Goal: Transaction & Acquisition: Purchase product/service

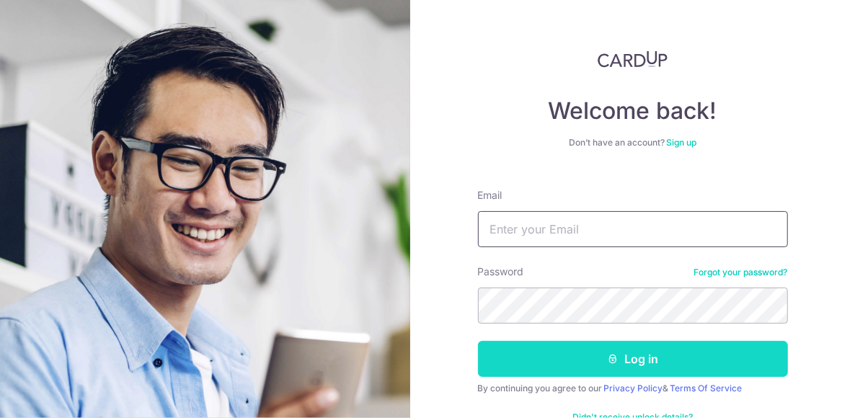
type input "x98578x@hotmail.com"
click at [561, 352] on button "Log in" at bounding box center [633, 359] width 310 height 36
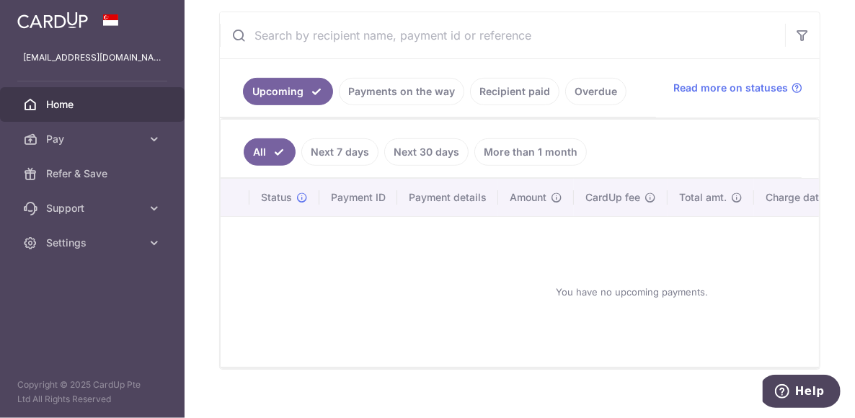
scroll to position [288, 0]
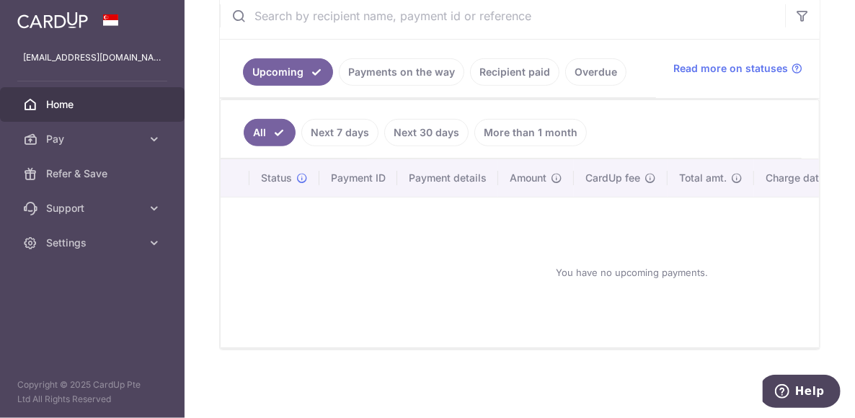
click at [506, 66] on link "Recipient paid" at bounding box center [514, 71] width 89 height 27
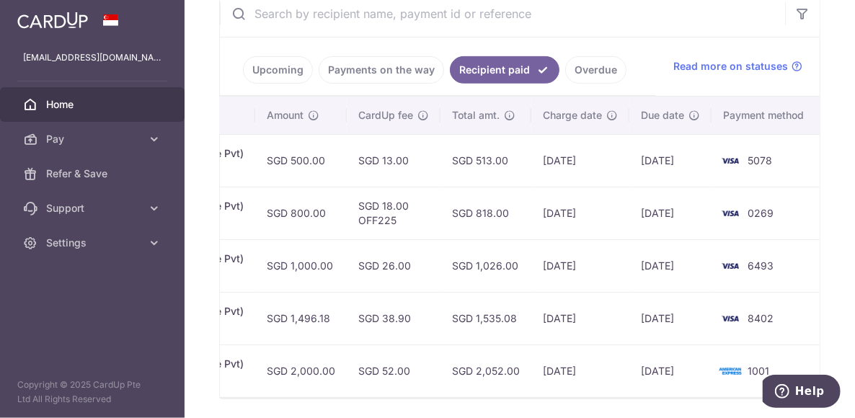
scroll to position [0, 0]
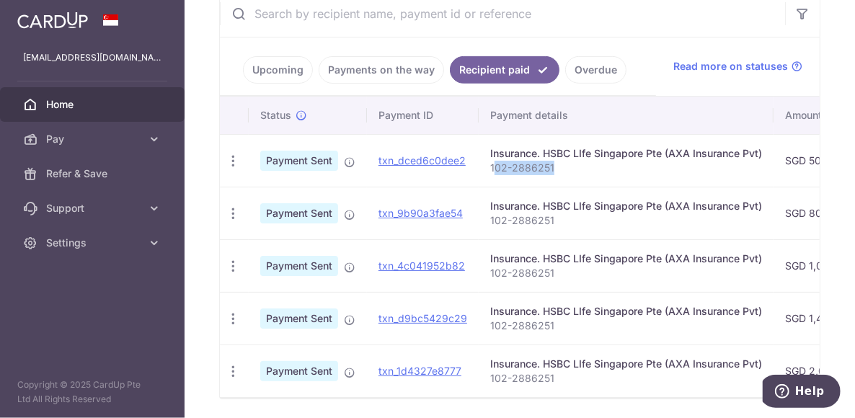
drag, startPoint x: 551, startPoint y: 164, endPoint x: 491, endPoint y: 166, distance: 59.8
click at [491, 166] on p "102-2886251" at bounding box center [626, 168] width 272 height 14
drag, startPoint x: 507, startPoint y: 165, endPoint x: 487, endPoint y: 168, distance: 19.7
click at [487, 168] on td "Insurance. HSBC LIfe Singapore Pte (AXA Insurance Pvt) 102-2886251" at bounding box center [626, 160] width 295 height 53
drag, startPoint x: 485, startPoint y: 165, endPoint x: 556, endPoint y: 164, distance: 70.6
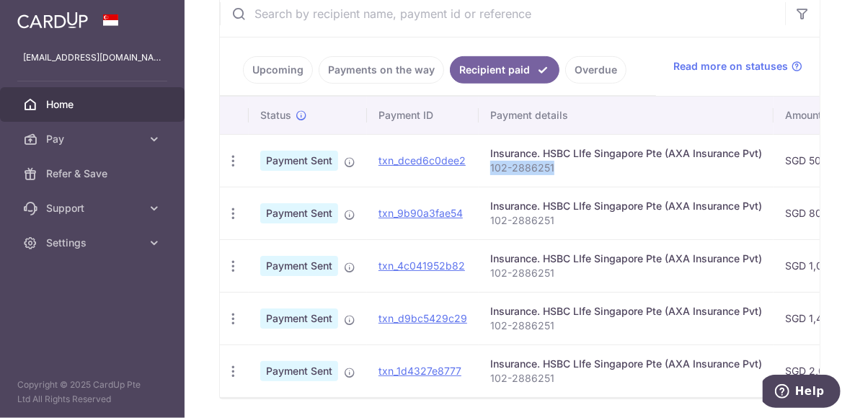
click at [556, 164] on td "Insurance. HSBC LIfe Singapore Pte (AXA Insurance Pvt) 102-2886251" at bounding box center [626, 160] width 295 height 53
copy p "102-2886251"
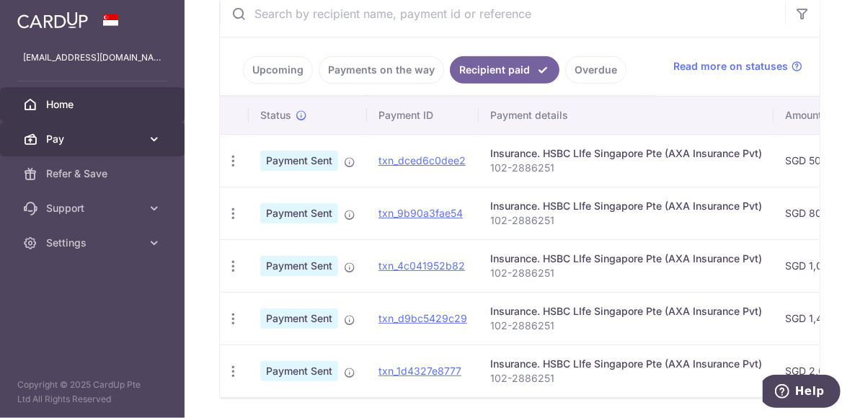
click at [75, 129] on link "Pay" at bounding box center [92, 139] width 184 height 35
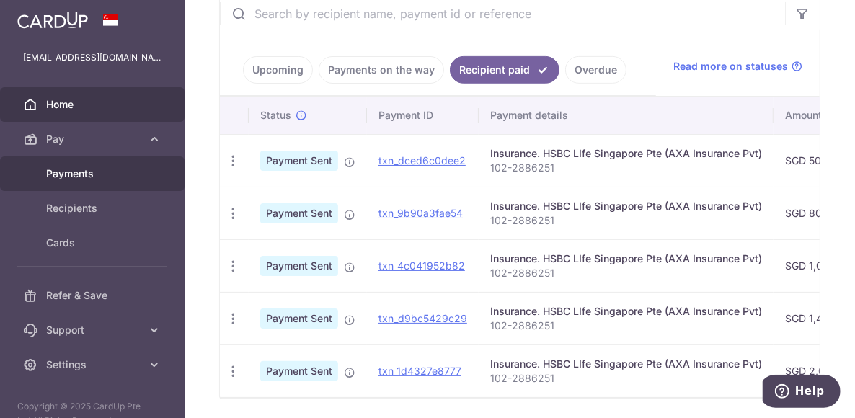
click at [70, 166] on span "Payments" at bounding box center [93, 173] width 95 height 14
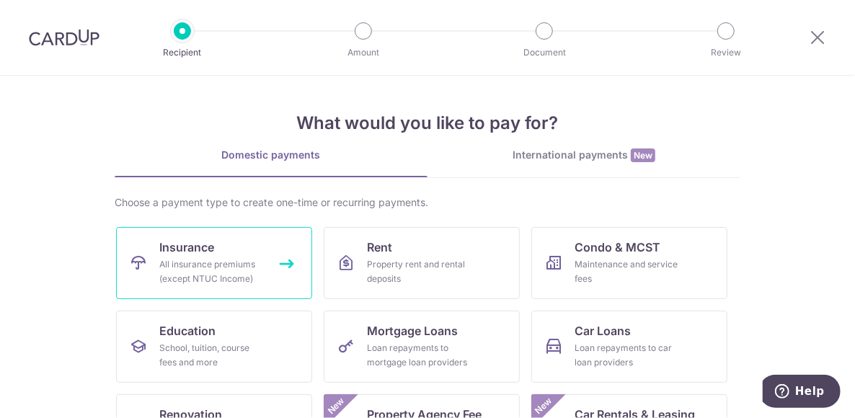
click at [221, 261] on div "All insurance premiums (except NTUC Income)" at bounding box center [211, 271] width 104 height 29
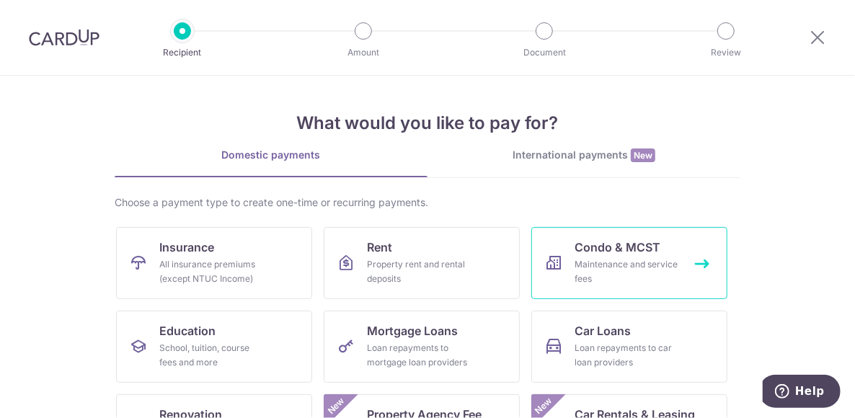
click at [577, 259] on div "Maintenance and service fees" at bounding box center [626, 271] width 104 height 29
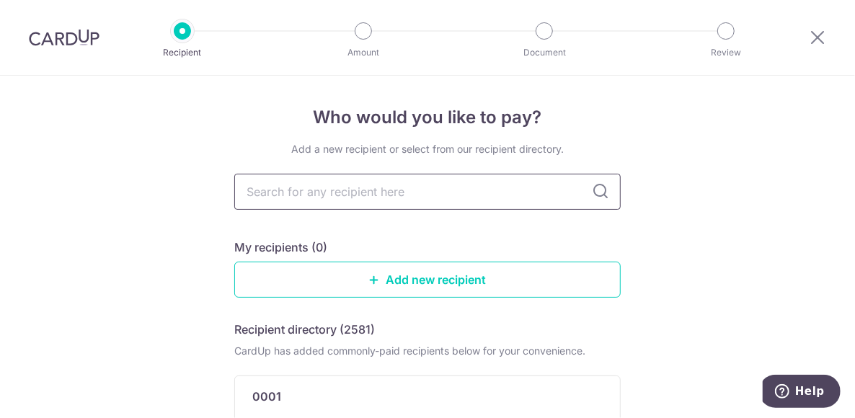
click at [471, 197] on input "text" at bounding box center [427, 192] width 386 height 36
click at [295, 184] on input "text" at bounding box center [427, 192] width 386 height 36
type input "parc green"
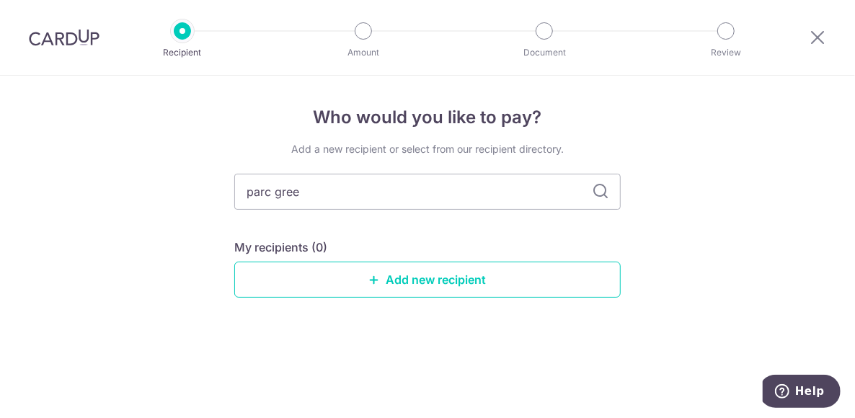
type input "parc greec"
type input "parc greenwich"
click at [419, 226] on div "Add a new recipient or select from our recipient directory. parc greenwich My r…" at bounding box center [427, 231] width 386 height 179
drag, startPoint x: 449, startPoint y: 187, endPoint x: 183, endPoint y: 178, distance: 266.1
click at [183, 178] on div "Who would you like to pay? Add a new recipient or select from our recipient dir…" at bounding box center [427, 247] width 855 height 342
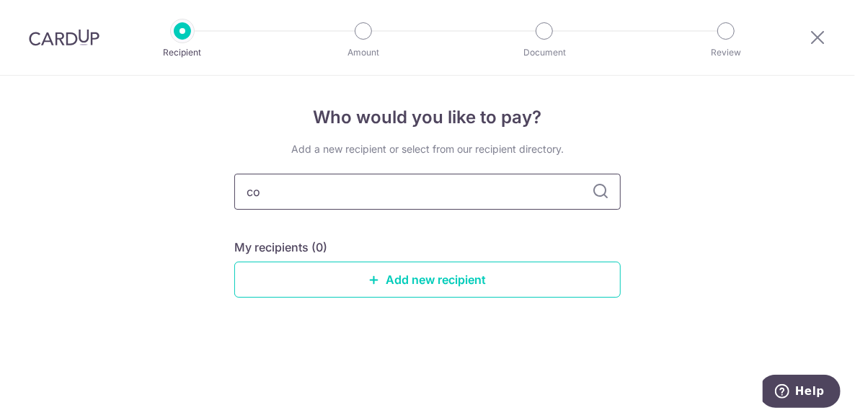
type input "c"
type input "parc"
click at [181, 178] on div "Who would you like to pay? Add a new recipient or select from our recipient dir…" at bounding box center [427, 247] width 855 height 342
drag, startPoint x: 273, startPoint y: 189, endPoint x: 154, endPoint y: 189, distance: 118.9
click at [154, 189] on div "Who would you like to pay? Add a new recipient or select from our recipient dir…" at bounding box center [427, 247] width 855 height 342
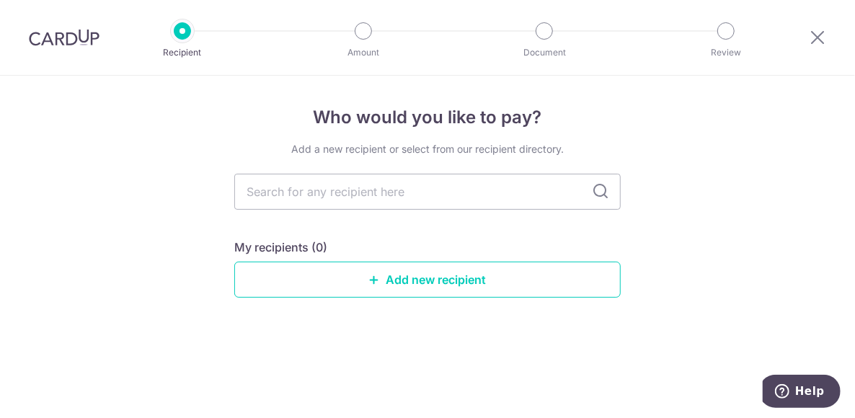
click at [599, 190] on icon at bounding box center [600, 191] width 17 height 17
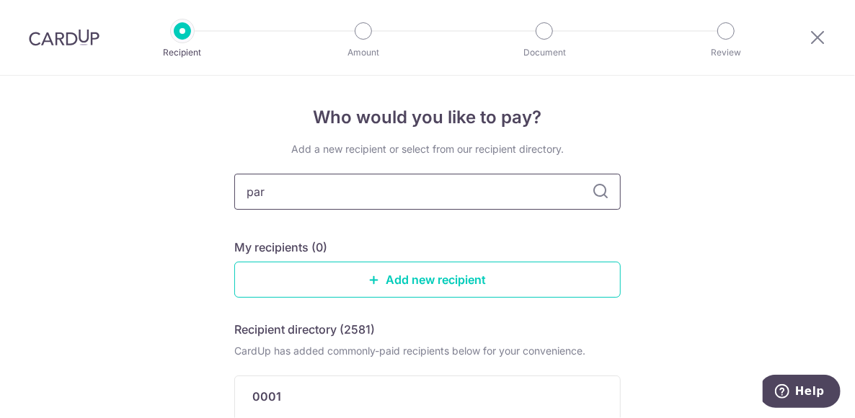
type input "parc"
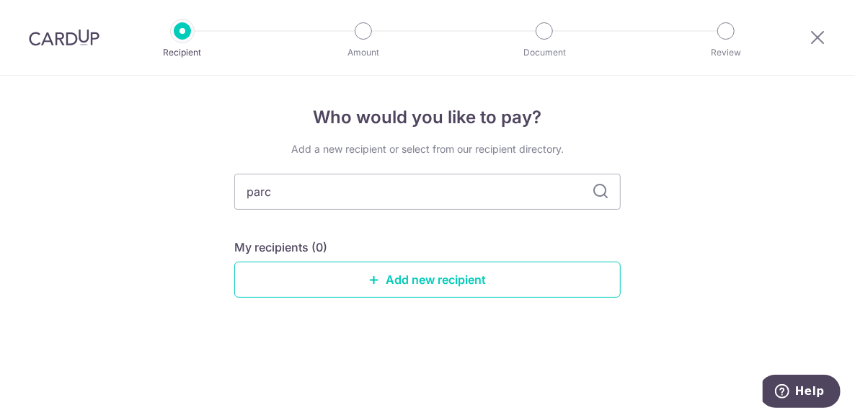
drag, startPoint x: 337, startPoint y: 193, endPoint x: 151, endPoint y: 195, distance: 186.7
click at [151, 195] on div "Who would you like to pay? Add a new recipient or select from our recipient dir…" at bounding box center [427, 247] width 855 height 342
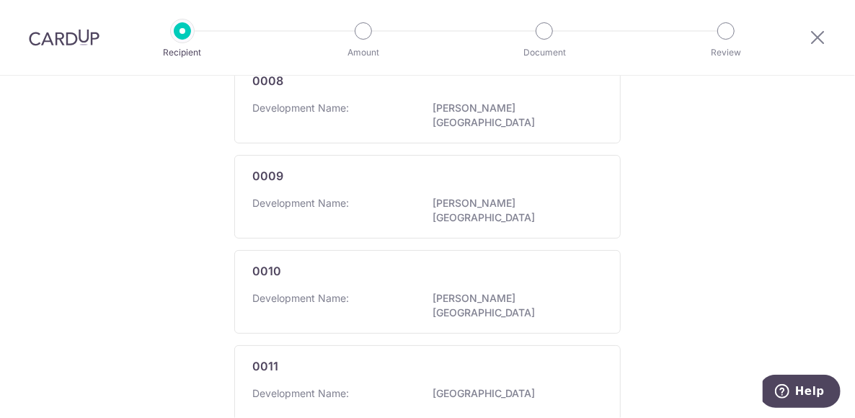
scroll to position [969, 0]
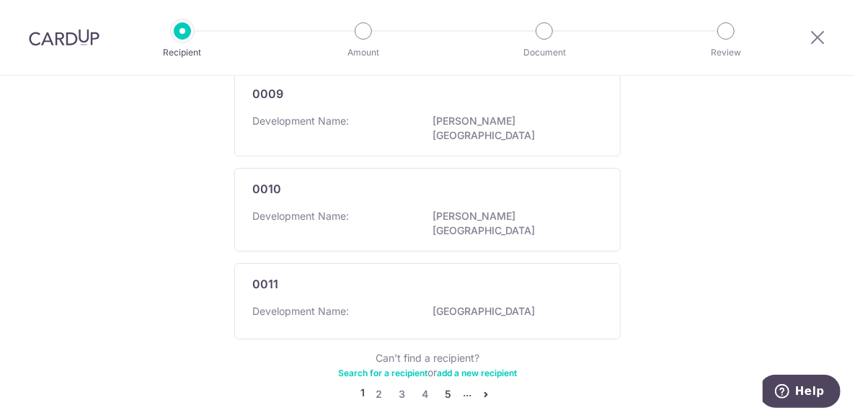
click at [445, 386] on link "5" at bounding box center [448, 394] width 17 height 17
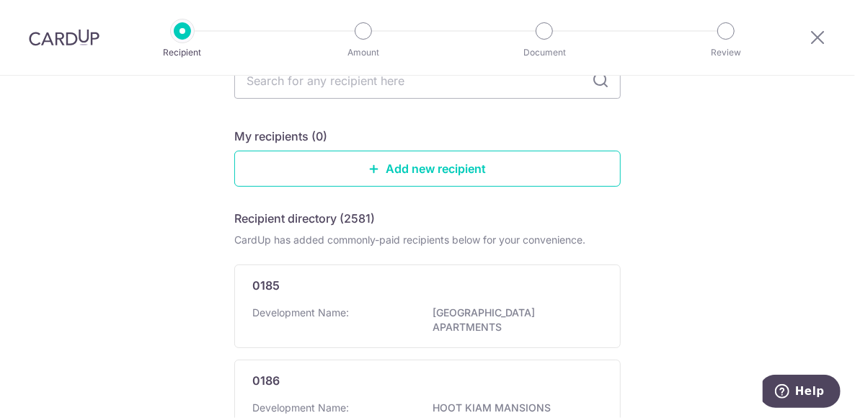
scroll to position [0, 0]
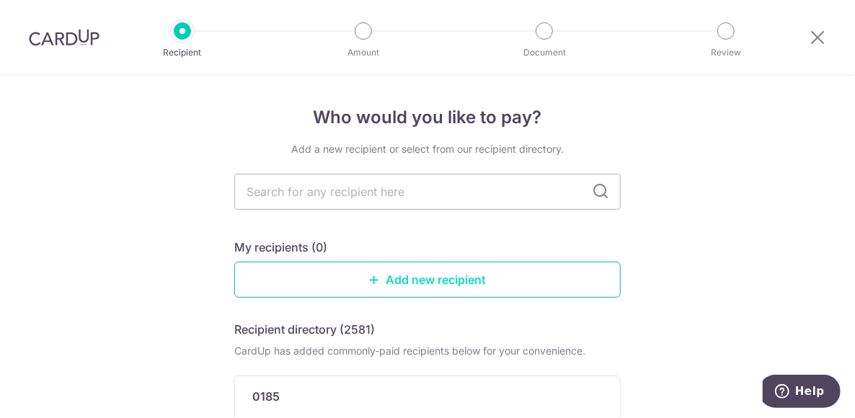
click at [403, 290] on link "Add new recipient" at bounding box center [427, 280] width 386 height 36
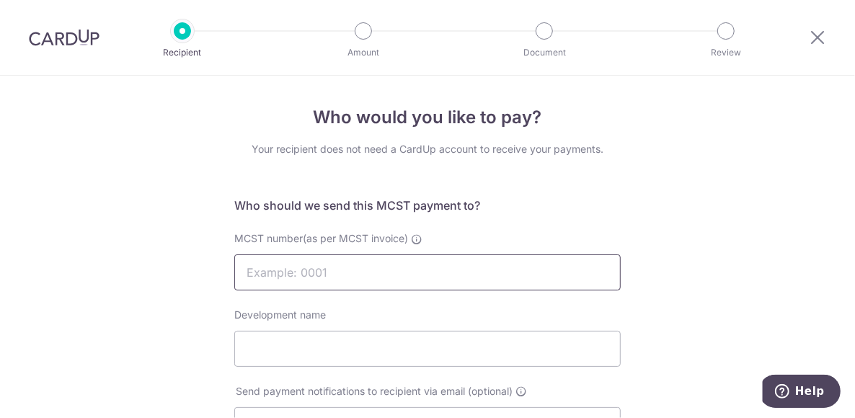
click at [399, 280] on input "MCST number(as per MCST invoice)" at bounding box center [427, 272] width 386 height 36
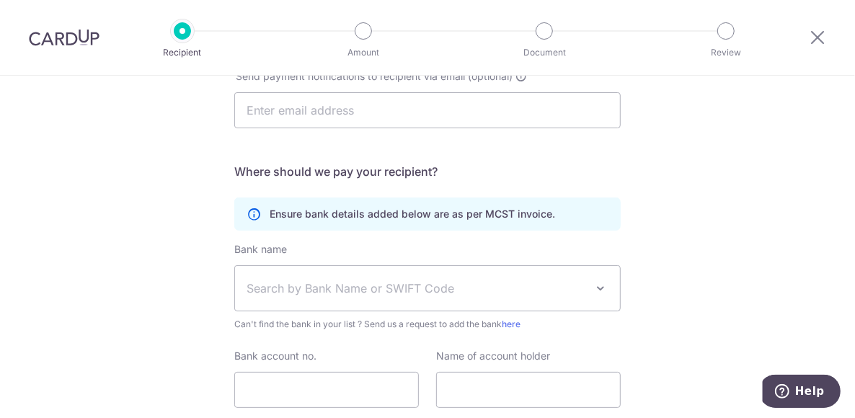
scroll to position [360, 0]
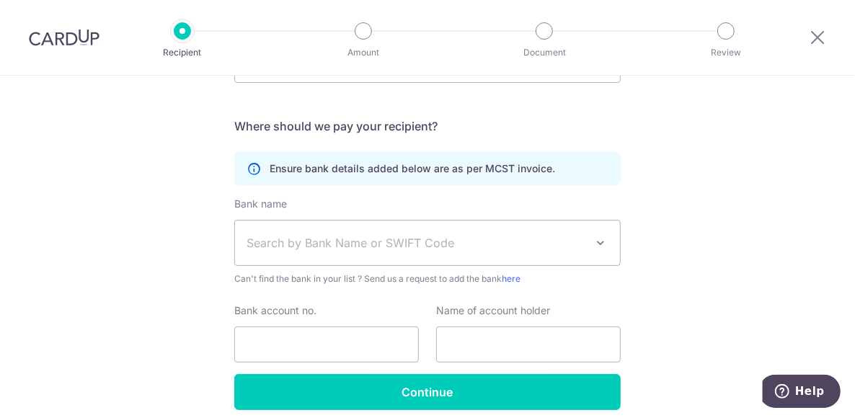
click at [421, 252] on span "Search by Bank Name or SWIFT Code" at bounding box center [427, 243] width 385 height 45
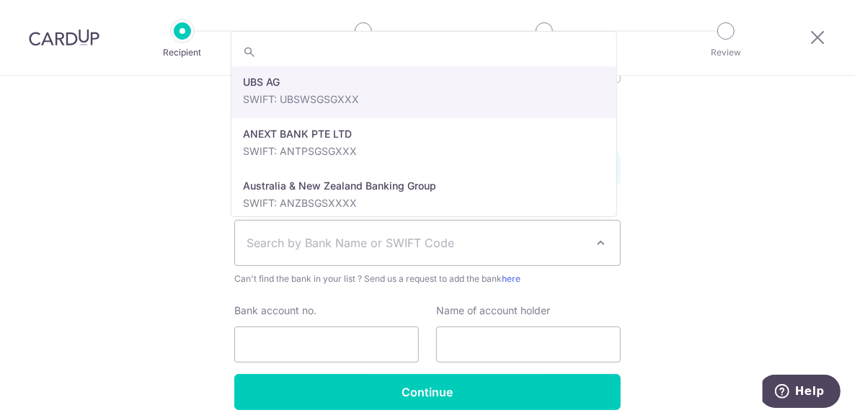
click at [421, 252] on span "Search by Bank Name or SWIFT Code" at bounding box center [427, 243] width 385 height 45
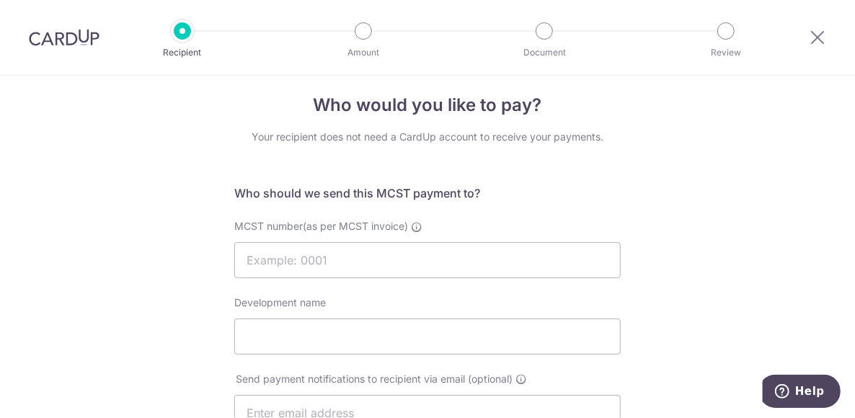
scroll to position [0, 0]
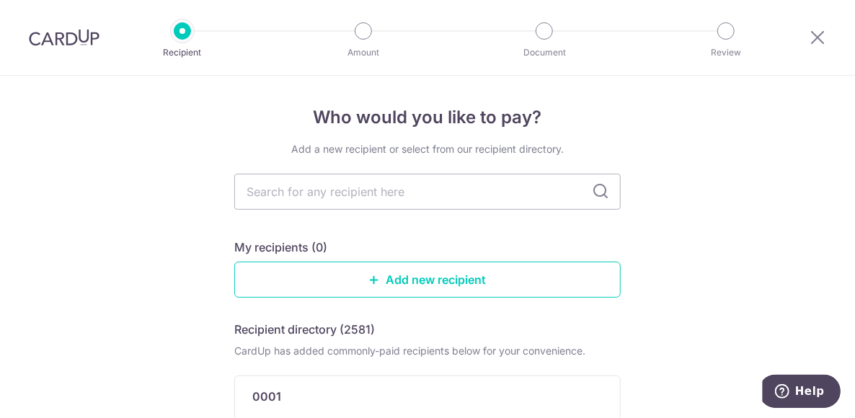
drag, startPoint x: 60, startPoint y: 39, endPoint x: 497, endPoint y: 62, distance: 438.0
click at [60, 39] on img at bounding box center [64, 37] width 71 height 17
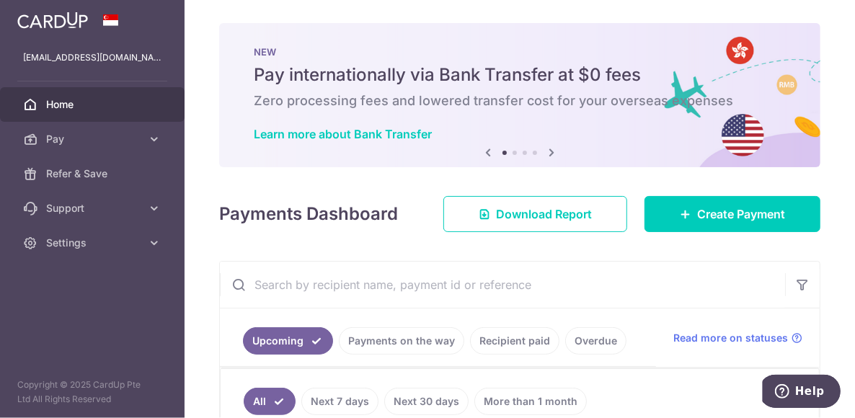
scroll to position [144, 0]
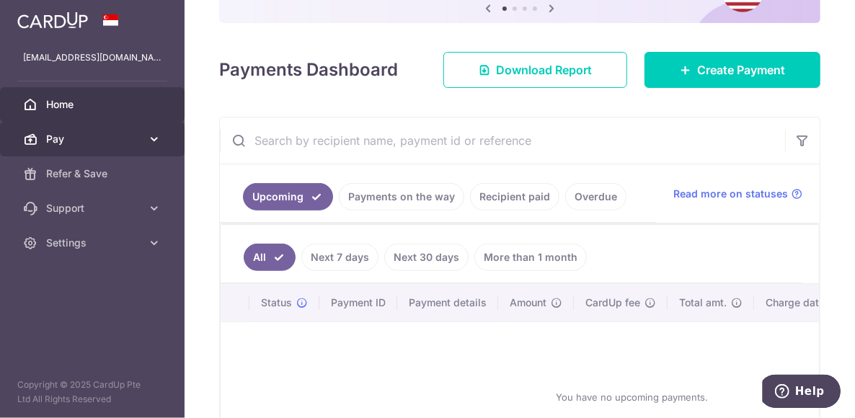
click at [134, 138] on span "Pay" at bounding box center [93, 139] width 95 height 14
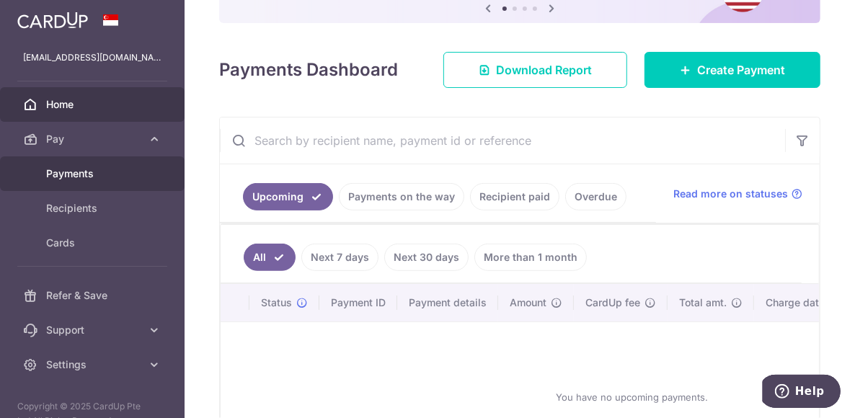
click at [88, 174] on span "Payments" at bounding box center [93, 173] width 95 height 14
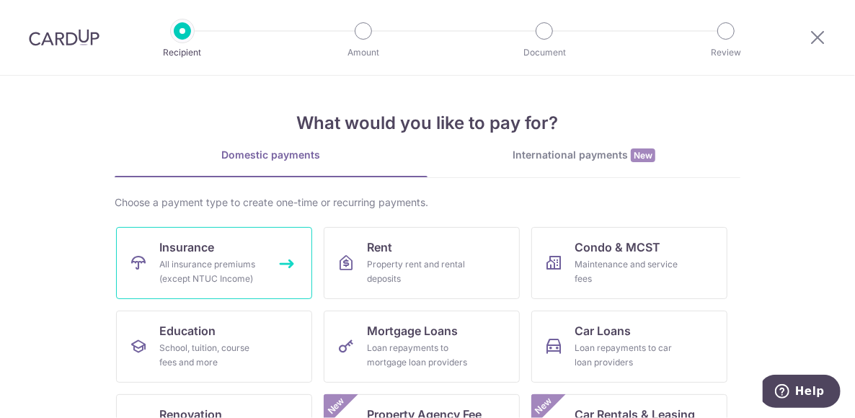
click at [213, 245] on link "Insurance All insurance premiums (except NTUC Income)" at bounding box center [214, 263] width 196 height 72
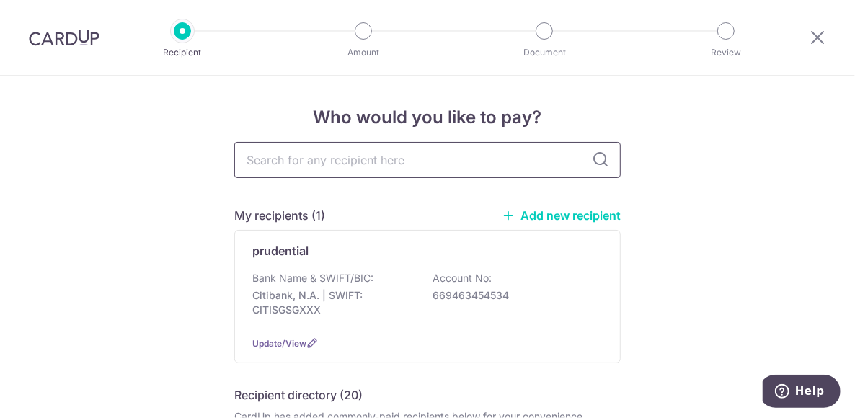
click at [316, 164] on input "text" at bounding box center [427, 160] width 386 height 36
drag, startPoint x: 316, startPoint y: 164, endPoint x: 275, endPoint y: 163, distance: 41.8
click at [275, 163] on input "text" at bounding box center [427, 160] width 386 height 36
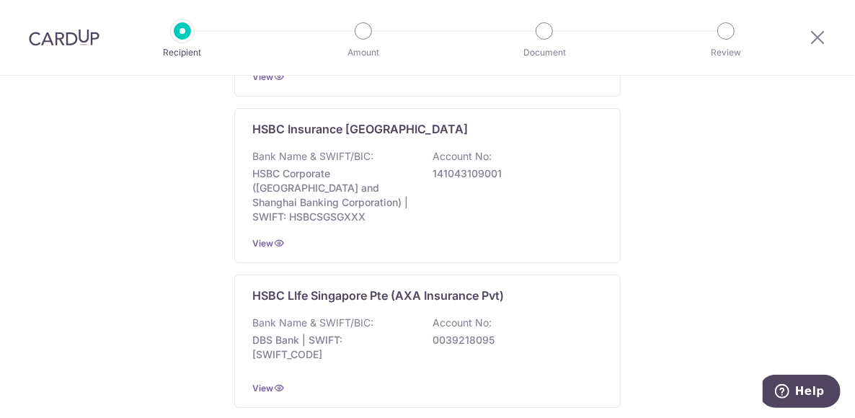
scroll to position [1153, 0]
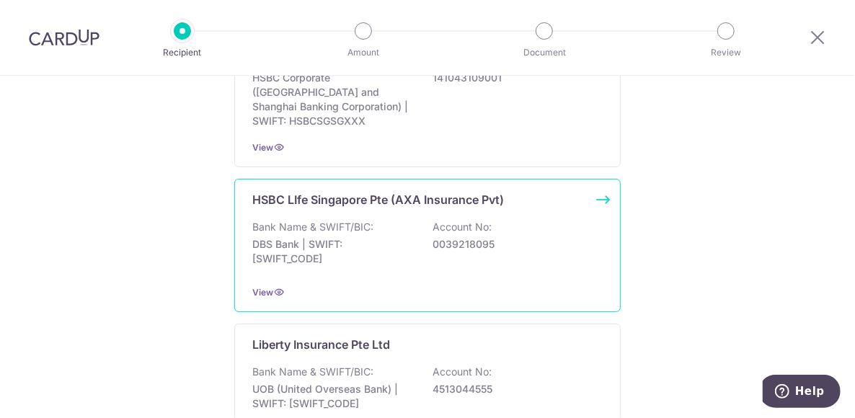
click at [292, 237] on p "DBS Bank | SWIFT: DBSSSGSGXXX" at bounding box center [332, 251] width 161 height 29
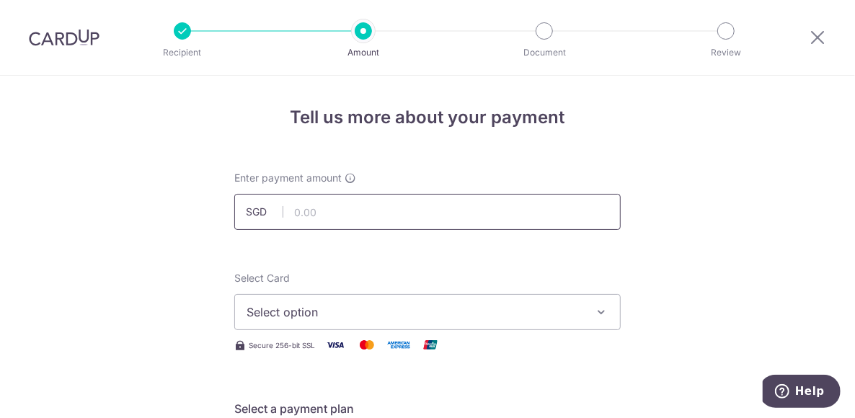
click at [358, 211] on input "text" at bounding box center [427, 212] width 386 height 36
click at [435, 300] on button "Select option" at bounding box center [427, 312] width 386 height 36
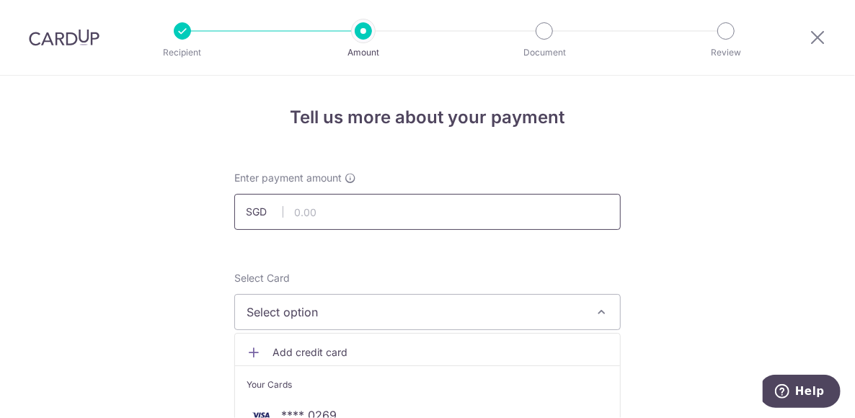
click at [357, 209] on input "text" at bounding box center [427, 212] width 386 height 36
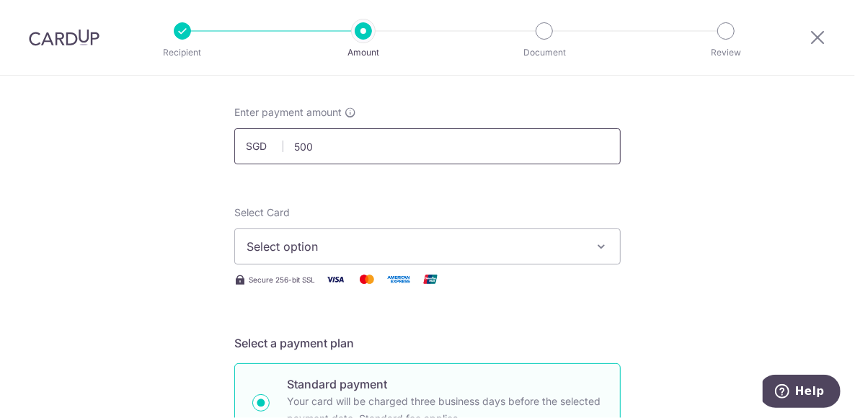
scroll to position [72, 0]
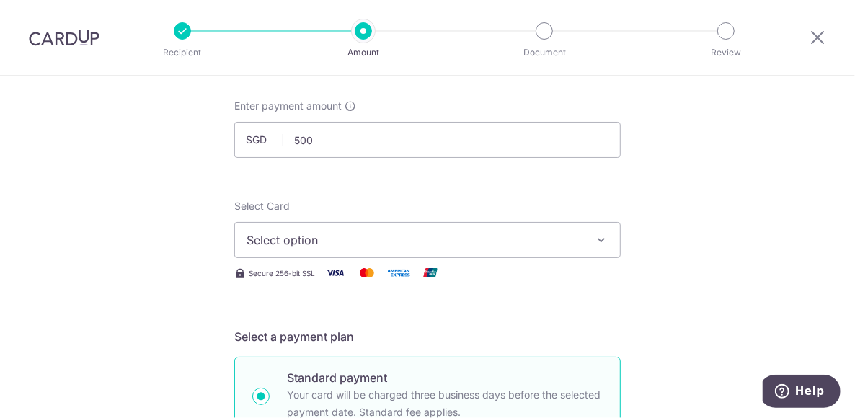
type input "500.00"
click at [336, 241] on span "Select option" at bounding box center [414, 239] width 336 height 17
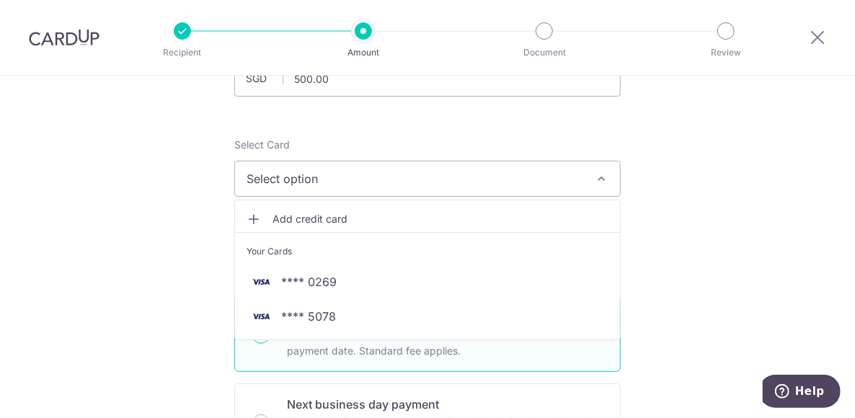
scroll to position [144, 0]
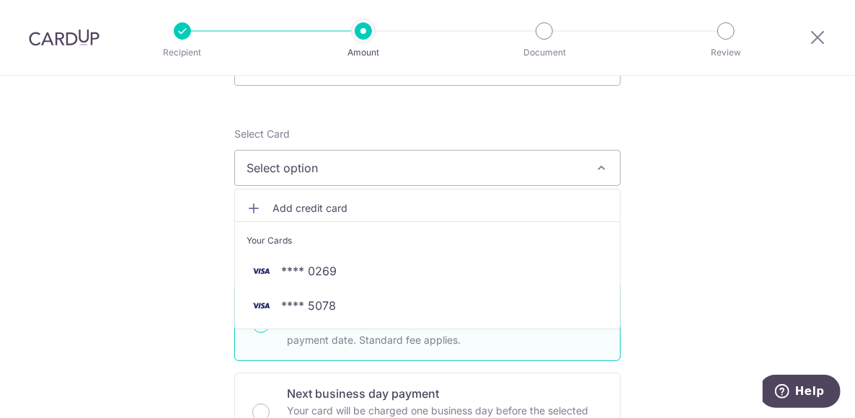
click at [308, 202] on span "Add credit card" at bounding box center [440, 208] width 336 height 14
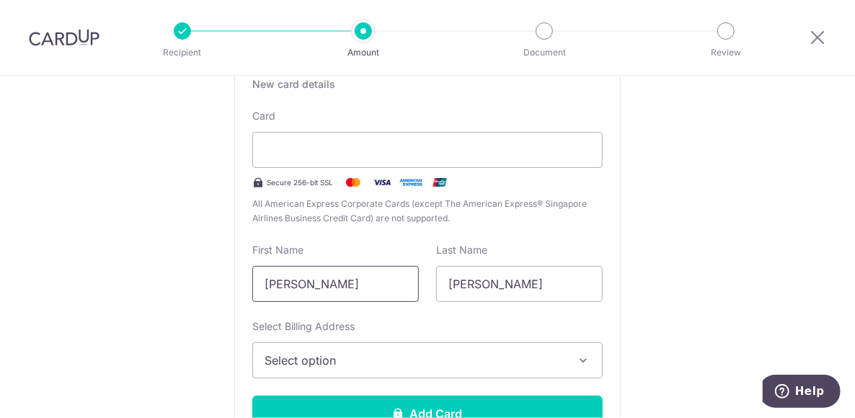
scroll to position [360, 0]
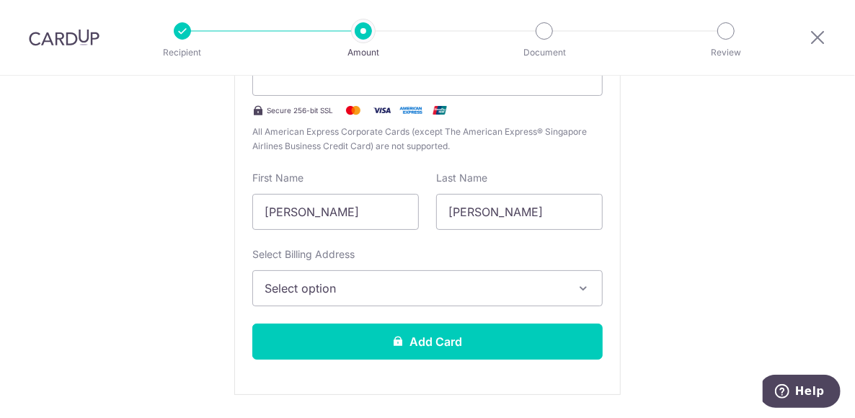
click at [348, 290] on span "Select option" at bounding box center [414, 288] width 300 height 17
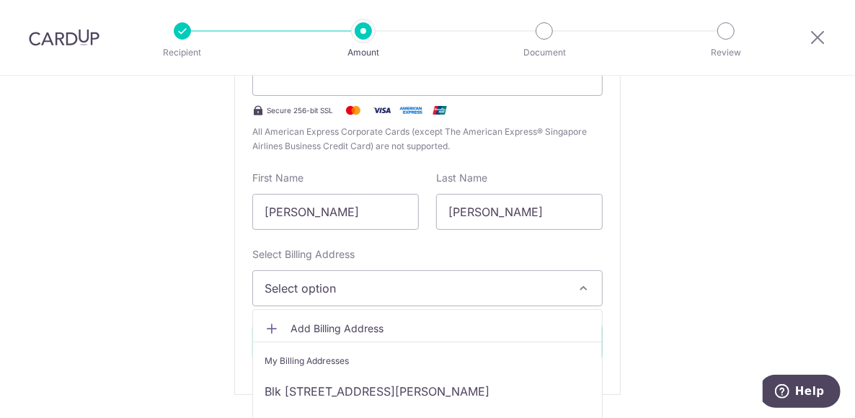
scroll to position [432, 0]
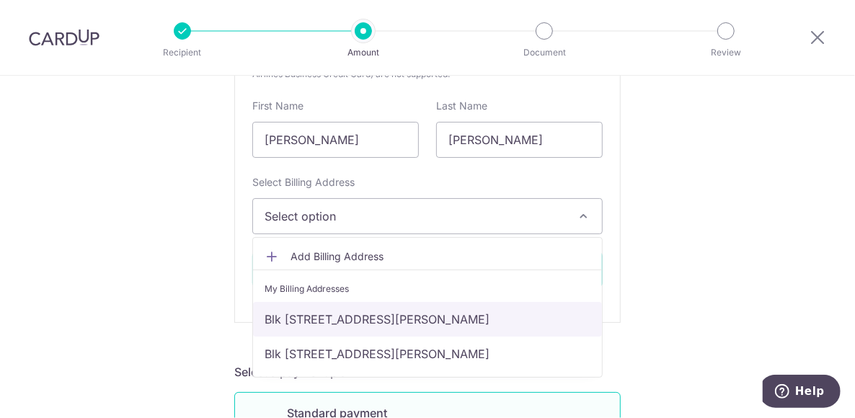
click at [355, 315] on link "Blk 127A Kim Tian Road 30-531, Singapore, Singapore-161127" at bounding box center [427, 319] width 349 height 35
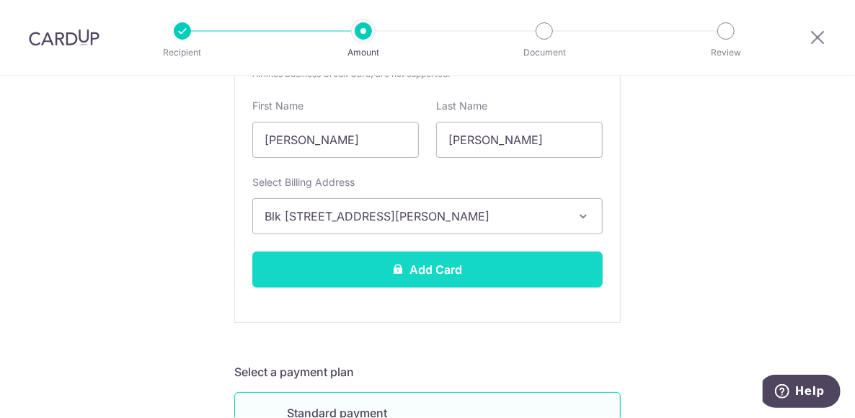
click at [414, 272] on button "Add Card" at bounding box center [427, 270] width 350 height 36
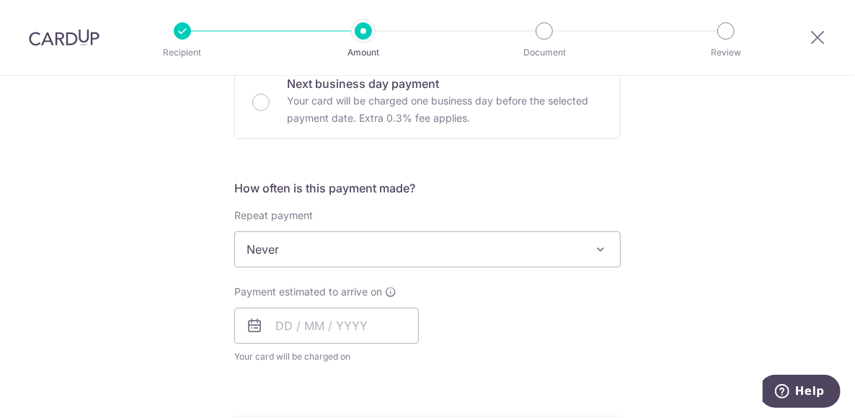
scroll to position [504, 0]
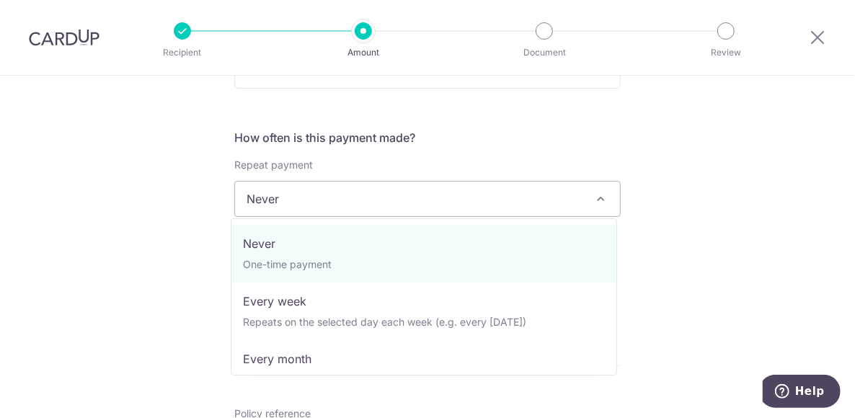
click at [426, 200] on span "Never" at bounding box center [427, 199] width 385 height 35
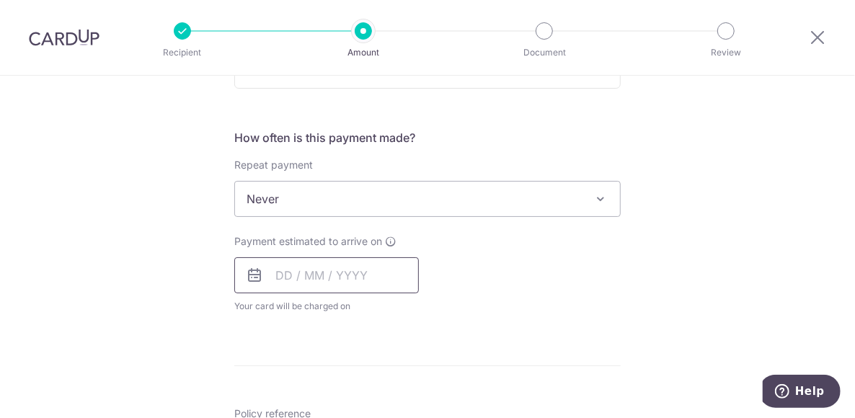
click at [368, 275] on input "text" at bounding box center [326, 275] width 184 height 36
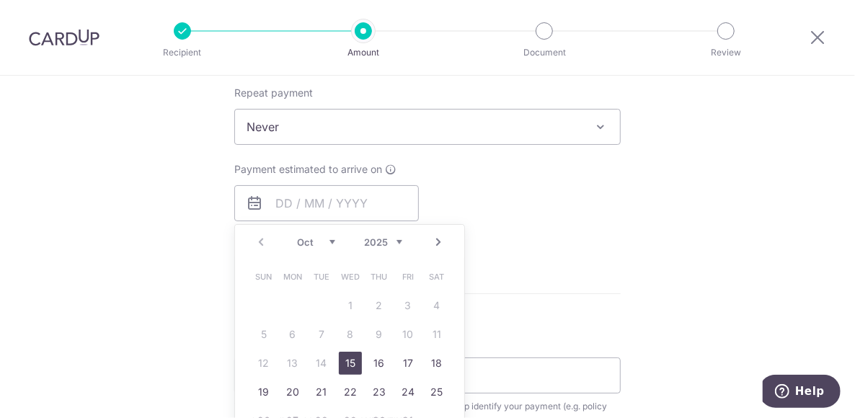
click at [345, 363] on link "15" at bounding box center [350, 363] width 23 height 23
type input "[DATE]"
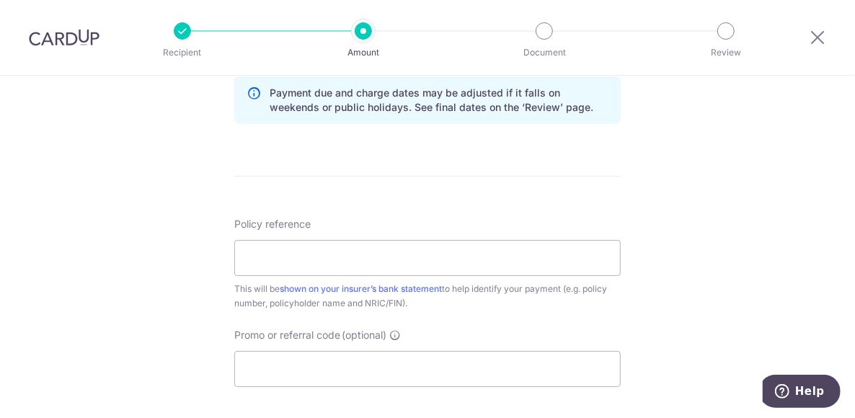
scroll to position [793, 0]
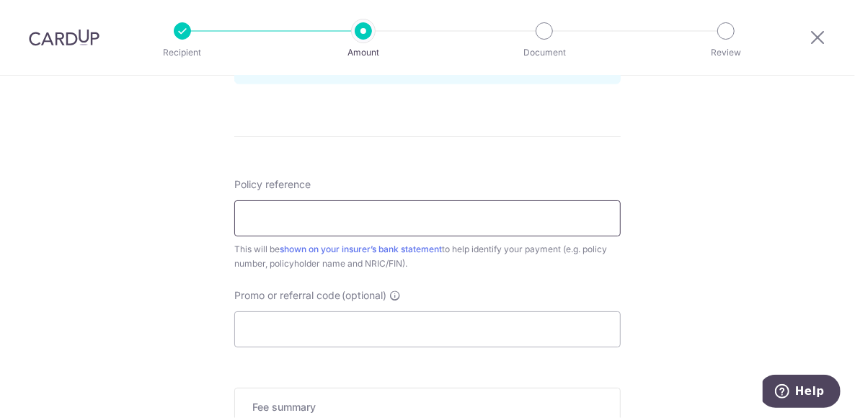
click at [303, 211] on input "Policy reference" at bounding box center [427, 218] width 386 height 36
paste input "102-2886251"
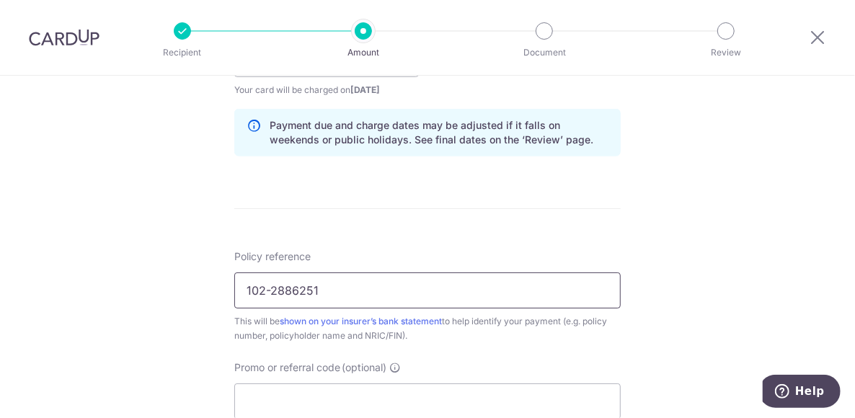
scroll to position [937, 0]
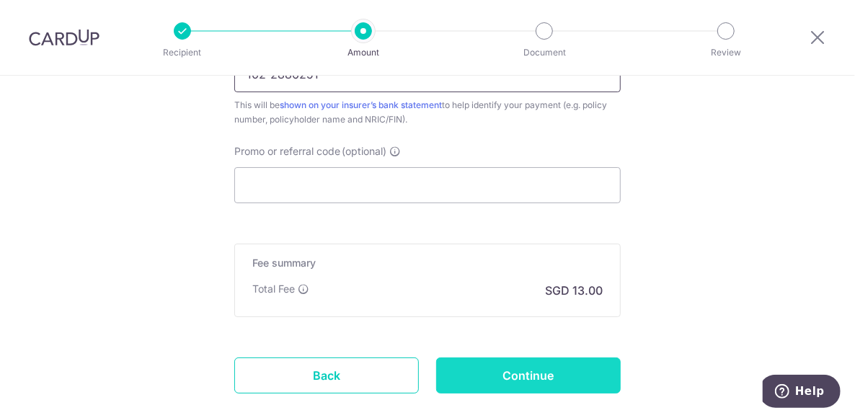
type input "102-2886251"
click at [499, 370] on input "Continue" at bounding box center [528, 375] width 184 height 36
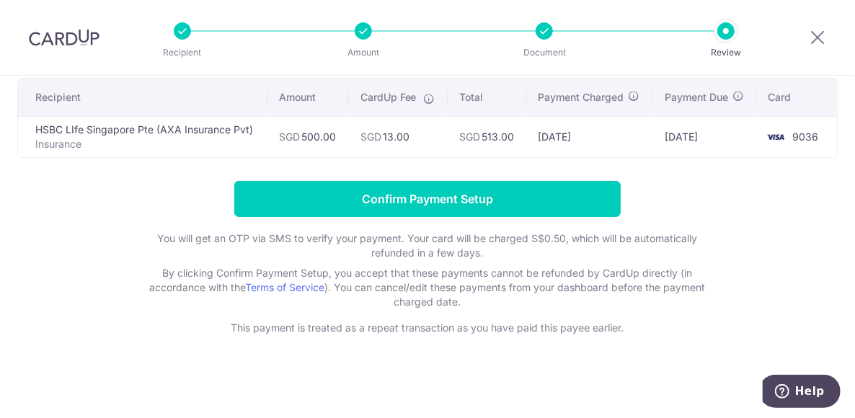
scroll to position [108, 0]
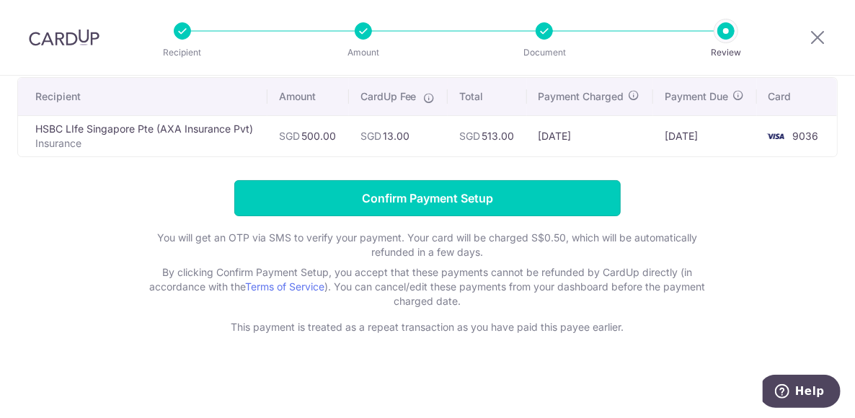
click at [347, 193] on input "Confirm Payment Setup" at bounding box center [427, 198] width 386 height 36
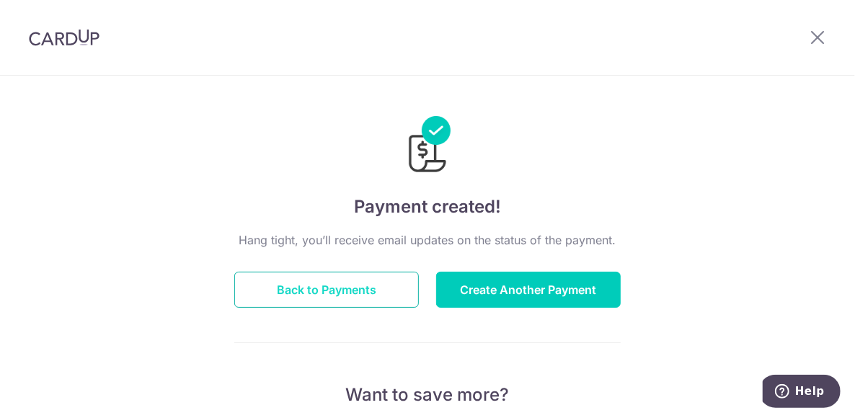
click at [324, 286] on button "Back to Payments" at bounding box center [326, 290] width 184 height 36
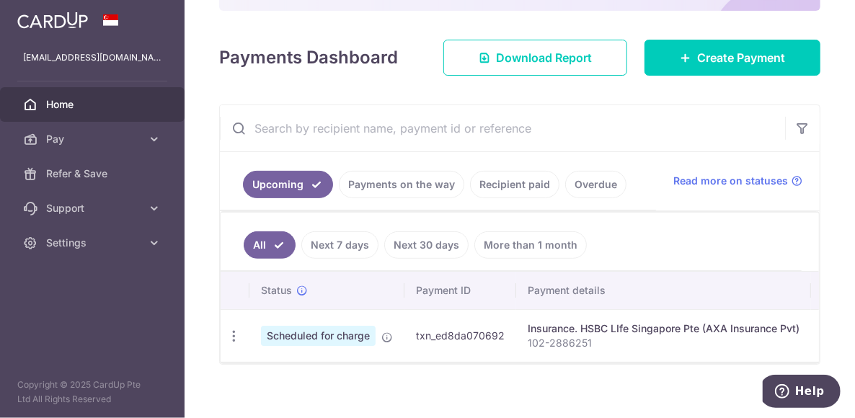
scroll to position [191, 0]
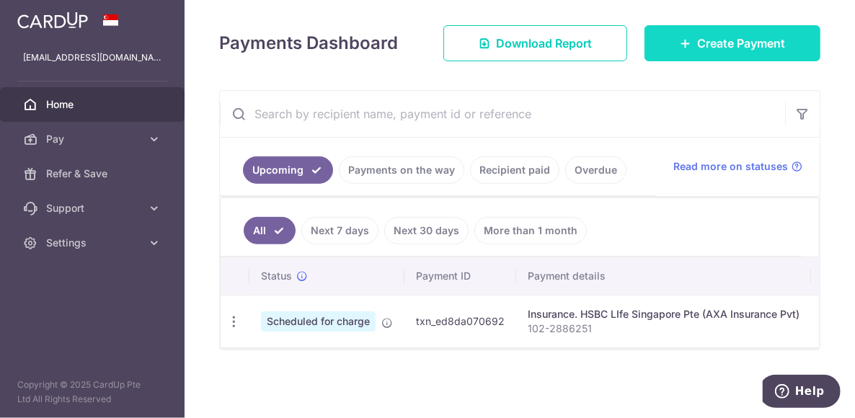
click at [697, 43] on span "Create Payment" at bounding box center [741, 43] width 88 height 17
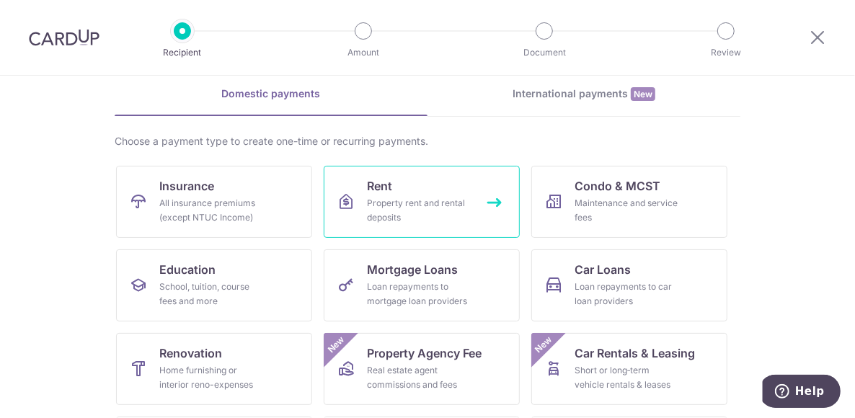
scroll to position [72, 0]
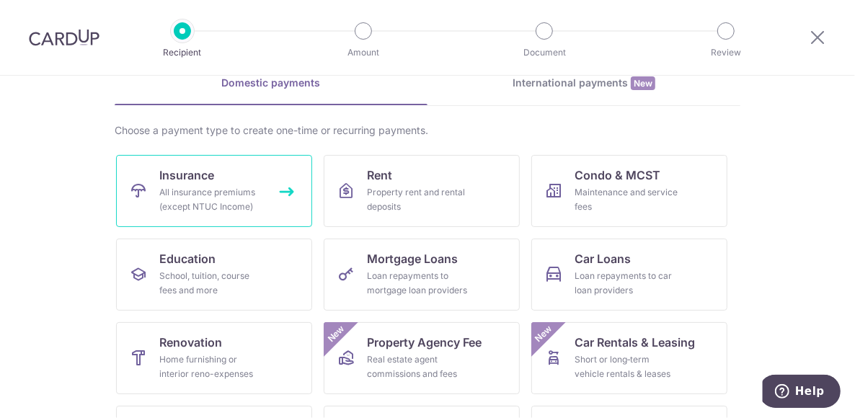
click at [180, 176] on span "Insurance" at bounding box center [186, 174] width 55 height 17
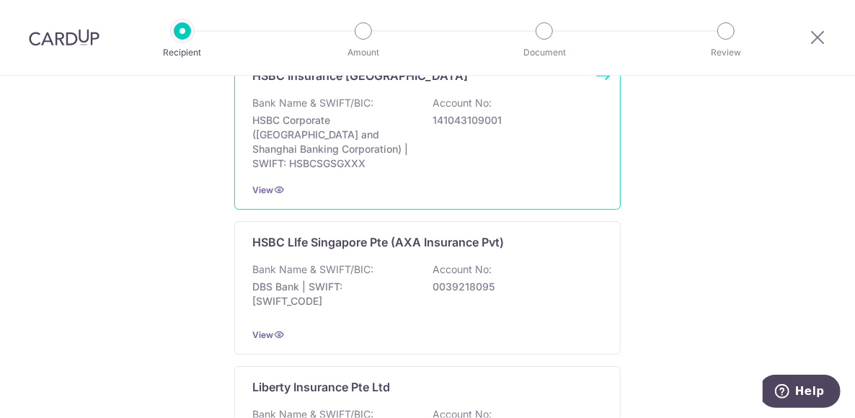
scroll to position [1153, 0]
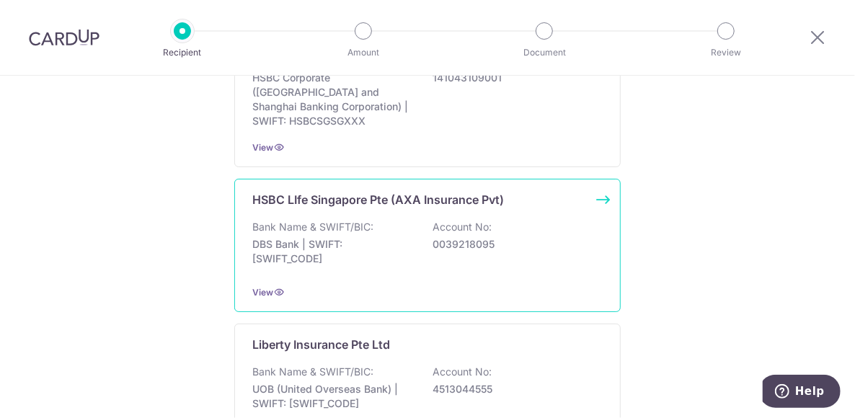
click at [311, 194] on div "HSBC LIfe Singapore Pte (AXA Insurance Pvt) Bank Name & SWIFT/BIC: DBS Bank | S…" at bounding box center [427, 245] width 386 height 133
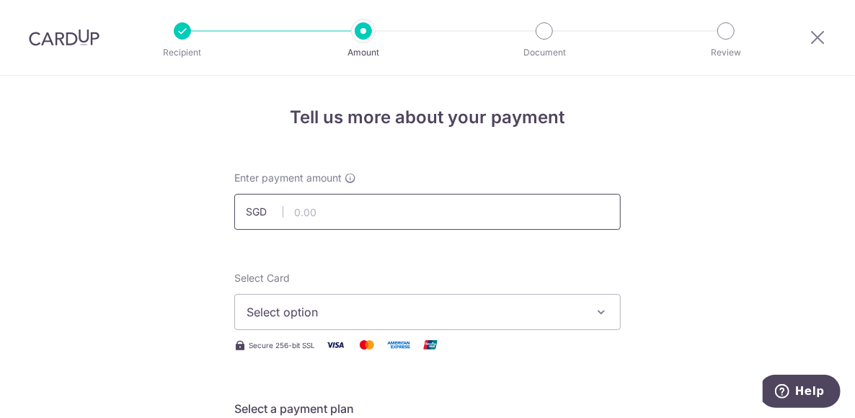
click at [398, 212] on input "text" at bounding box center [427, 212] width 386 height 36
type input "296.18"
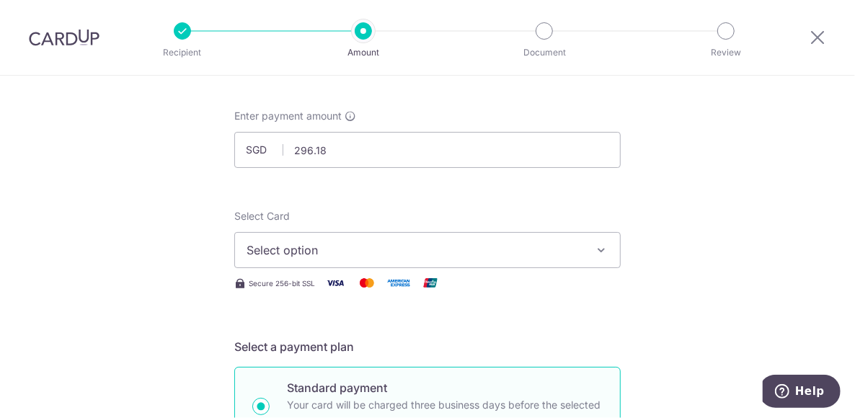
scroll to position [72, 0]
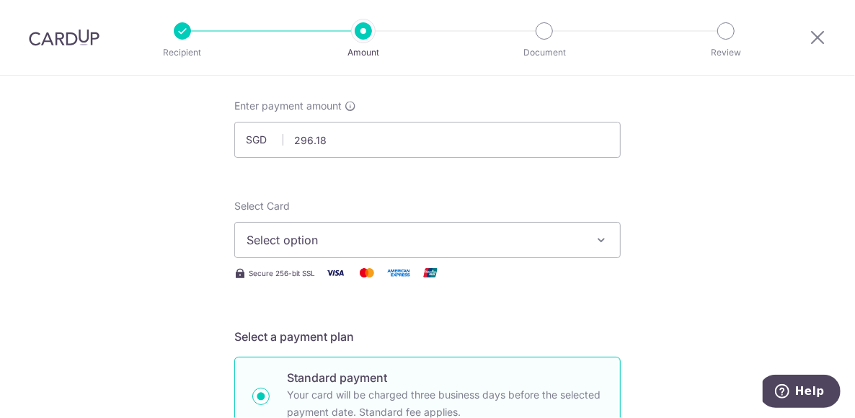
click at [342, 244] on span "Select option" at bounding box center [414, 239] width 336 height 17
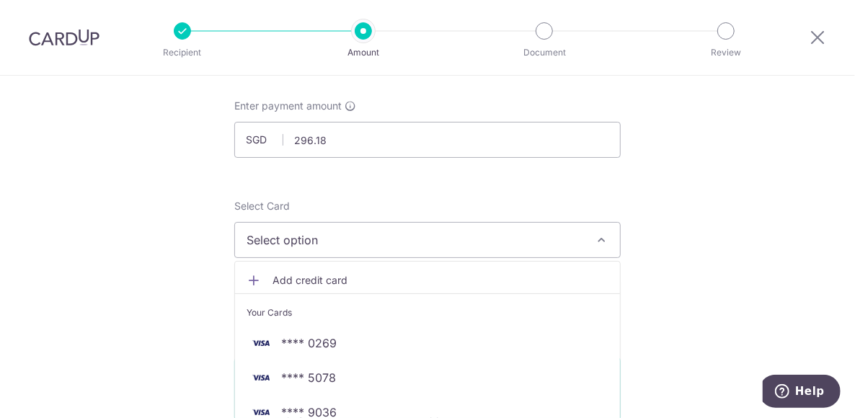
scroll to position [144, 0]
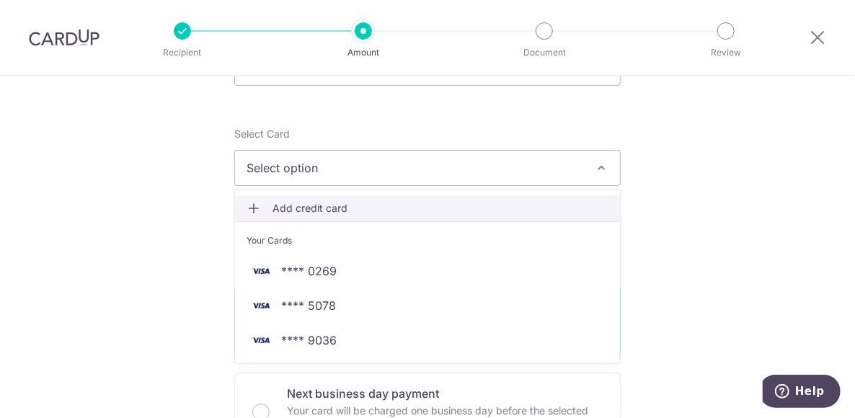
click at [332, 208] on span "Add credit card" at bounding box center [440, 208] width 336 height 14
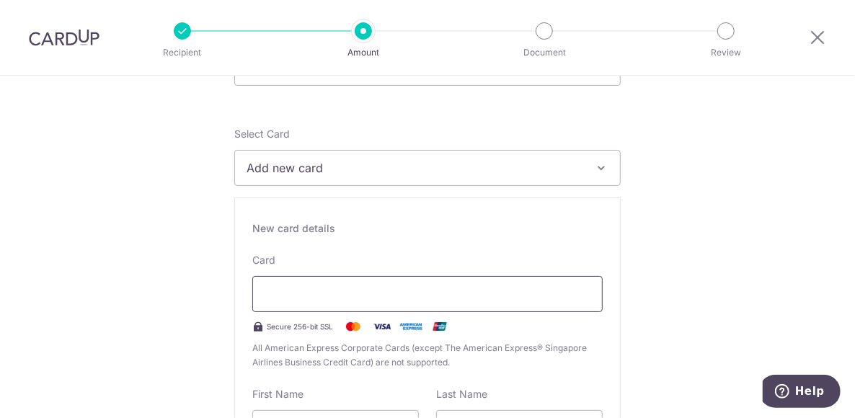
type input "04 / 2029"
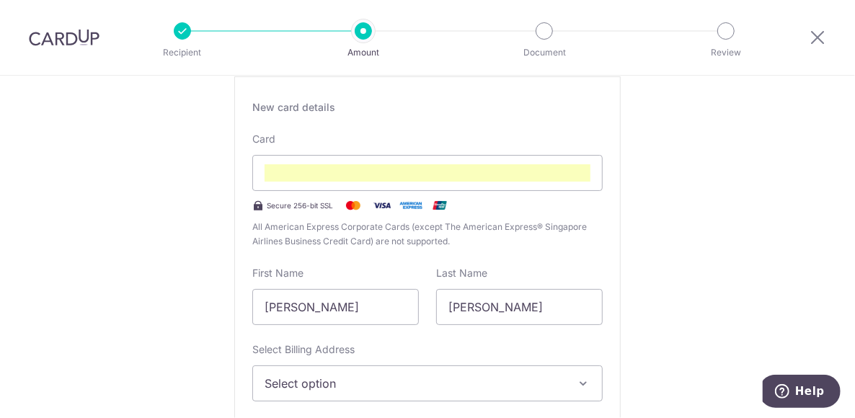
scroll to position [334, 0]
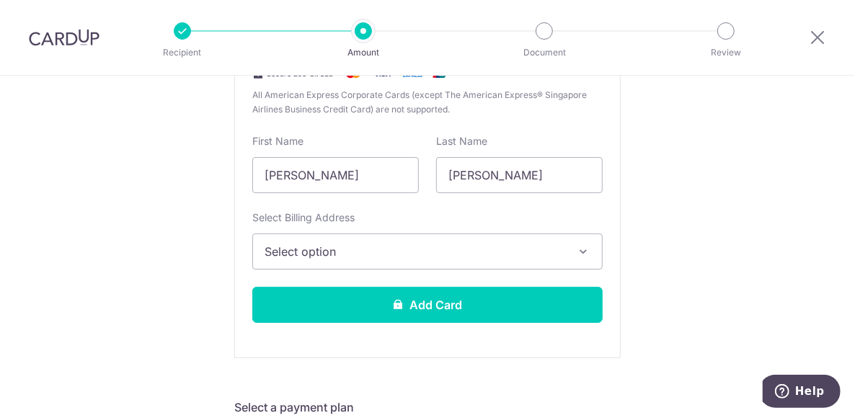
scroll to position [406, 0]
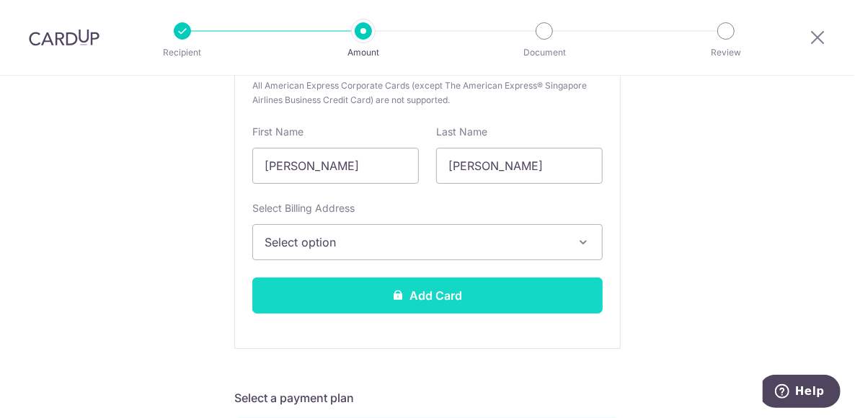
click at [359, 288] on button "Add Card" at bounding box center [427, 295] width 350 height 36
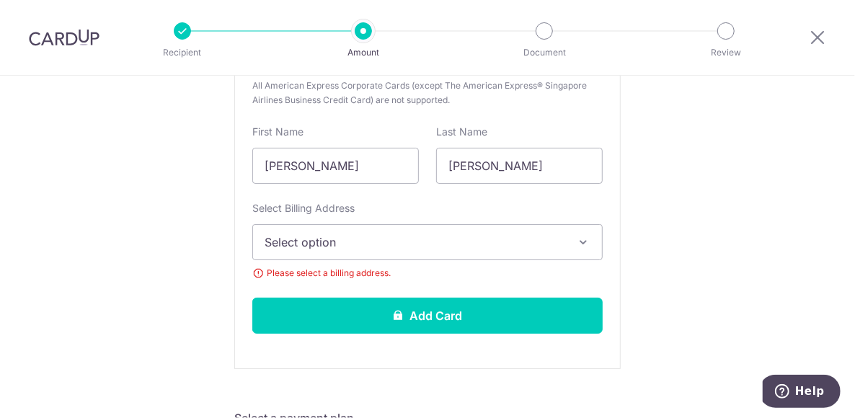
click at [363, 233] on span "Select option" at bounding box center [414, 241] width 300 height 17
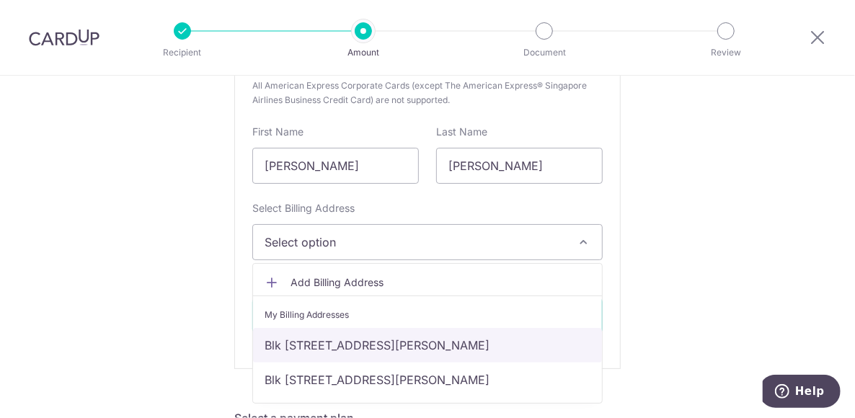
click at [344, 334] on link "Blk 127A Kim Tian Road 30-531, Singapore, Singapore-161127" at bounding box center [427, 345] width 349 height 35
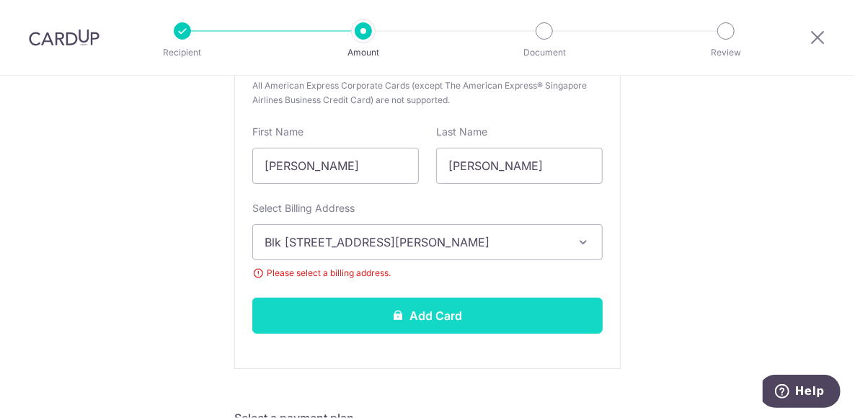
click at [357, 303] on button "Add Card" at bounding box center [427, 316] width 350 height 36
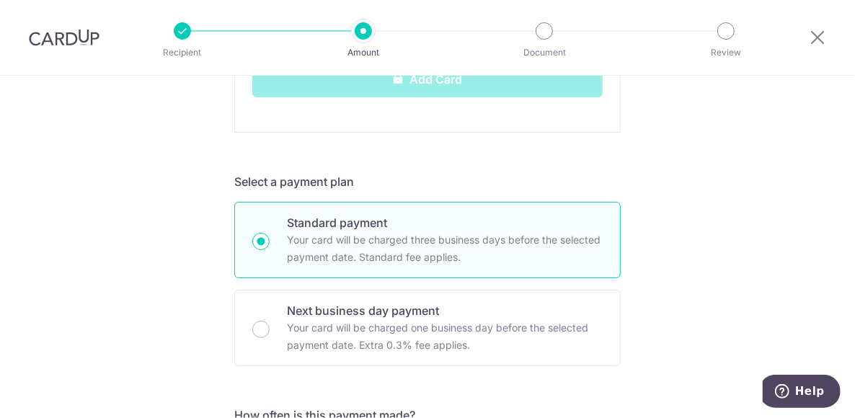
scroll to position [695, 0]
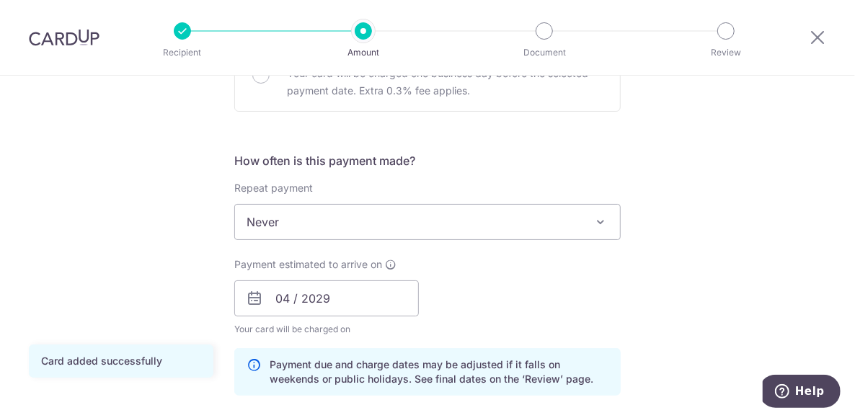
scroll to position [504, 0]
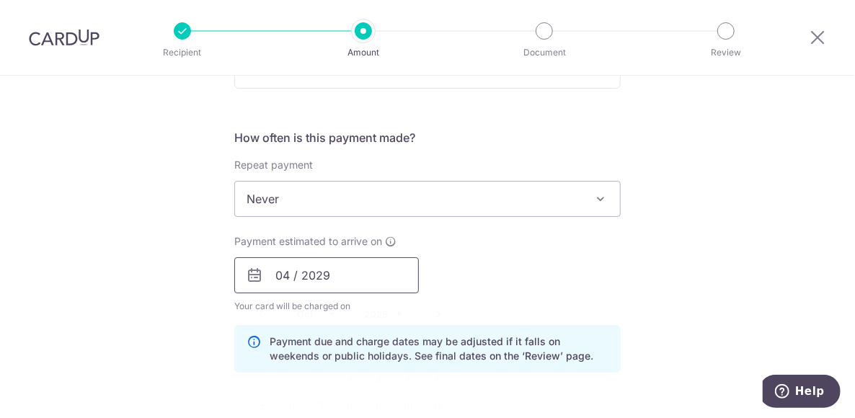
click at [379, 275] on input "04 / 2029" at bounding box center [326, 275] width 184 height 36
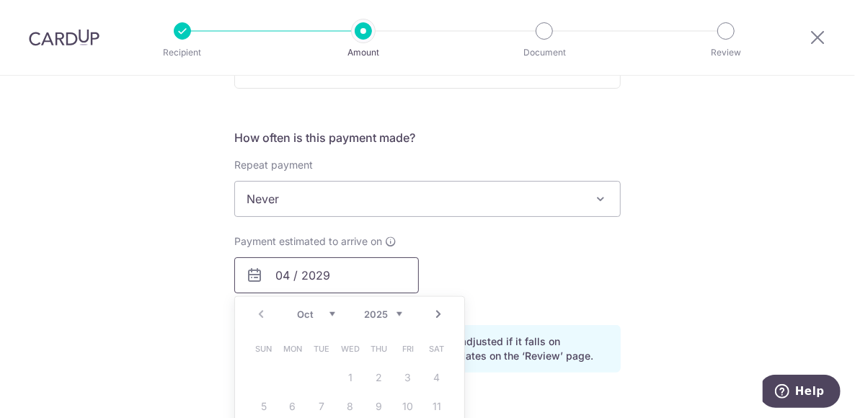
scroll to position [649, 0]
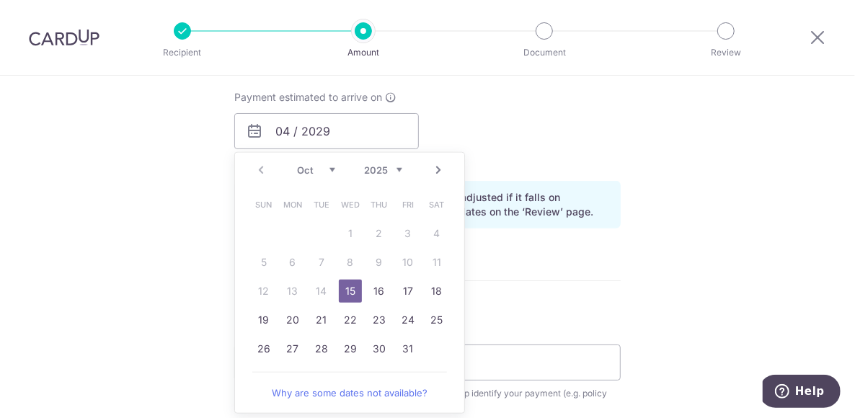
click at [347, 290] on link "15" at bounding box center [350, 291] width 23 height 23
type input "[DATE]"
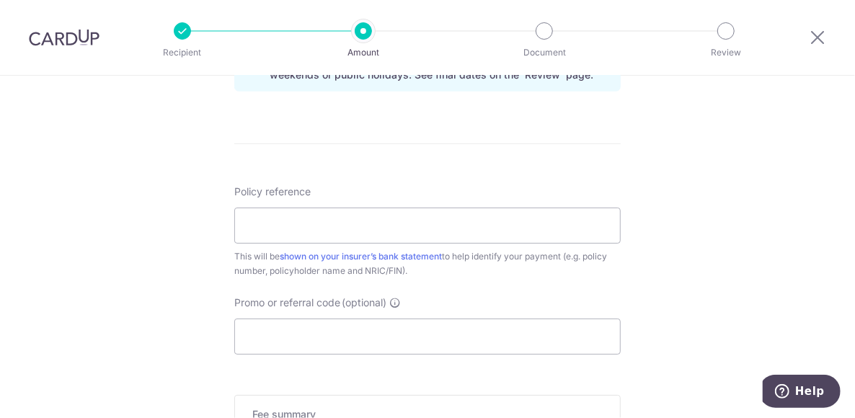
scroll to position [865, 0]
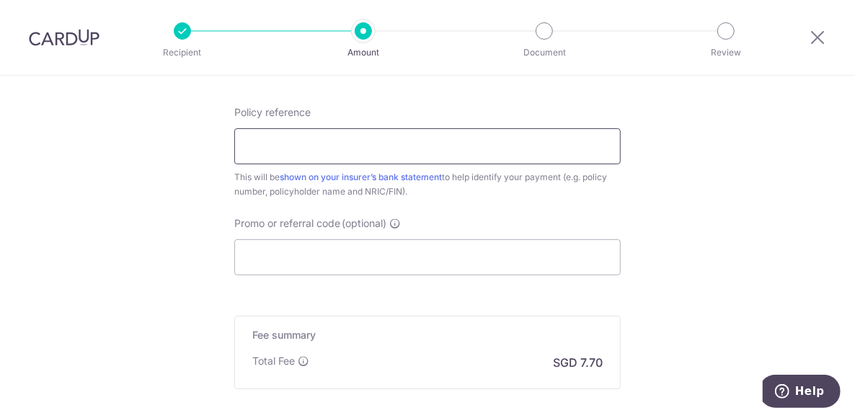
click at [324, 143] on input "Policy reference" at bounding box center [427, 146] width 386 height 36
paste input "102-2886251"
type input "102-2886251"
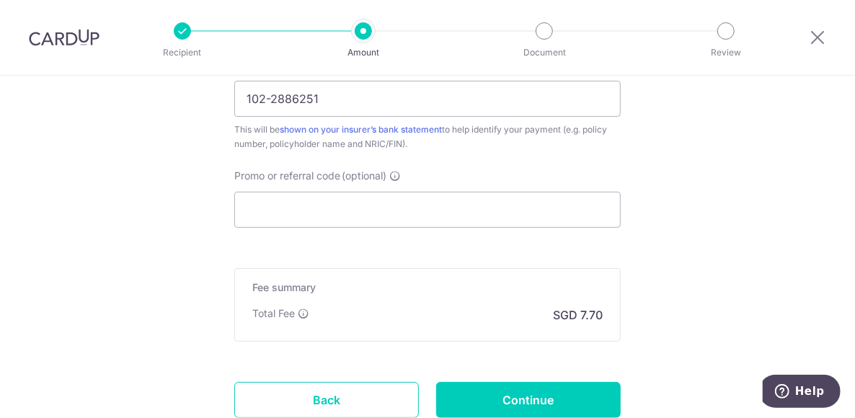
scroll to position [1018, 0]
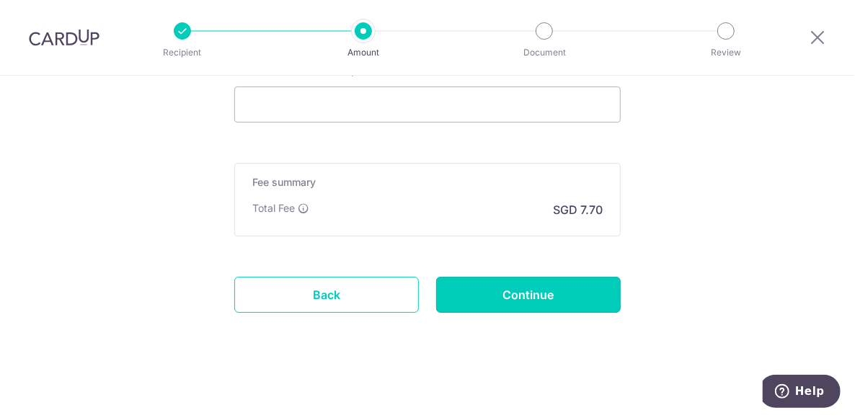
click at [522, 295] on input "Continue" at bounding box center [528, 295] width 184 height 36
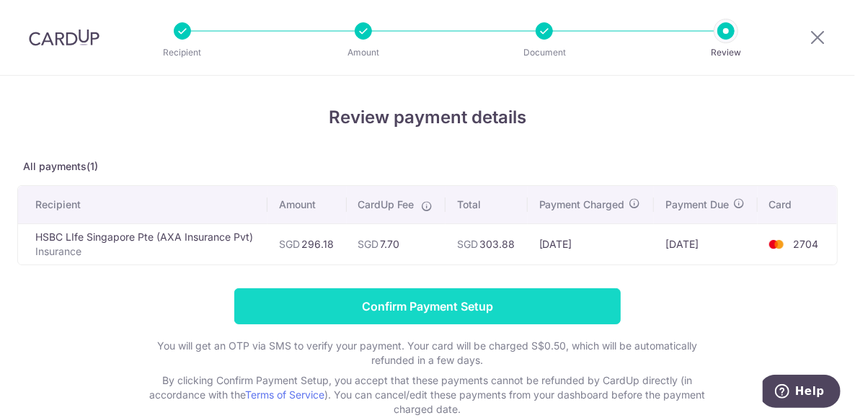
click at [409, 310] on input "Confirm Payment Setup" at bounding box center [427, 306] width 386 height 36
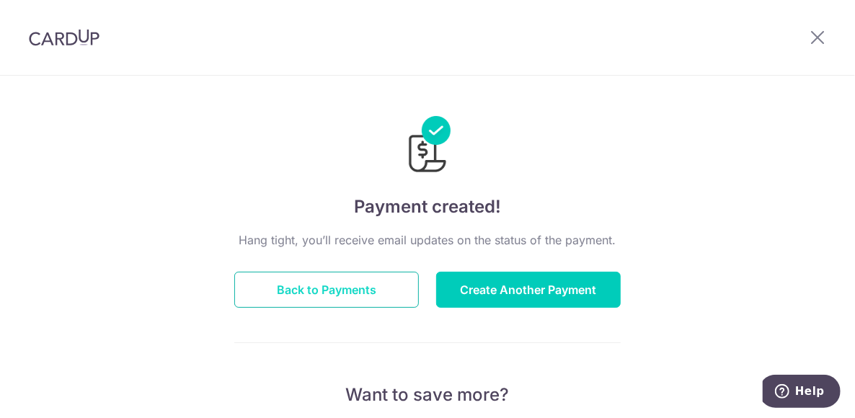
click at [288, 295] on button "Back to Payments" at bounding box center [326, 290] width 184 height 36
